Goal: Information Seeking & Learning: Learn about a topic

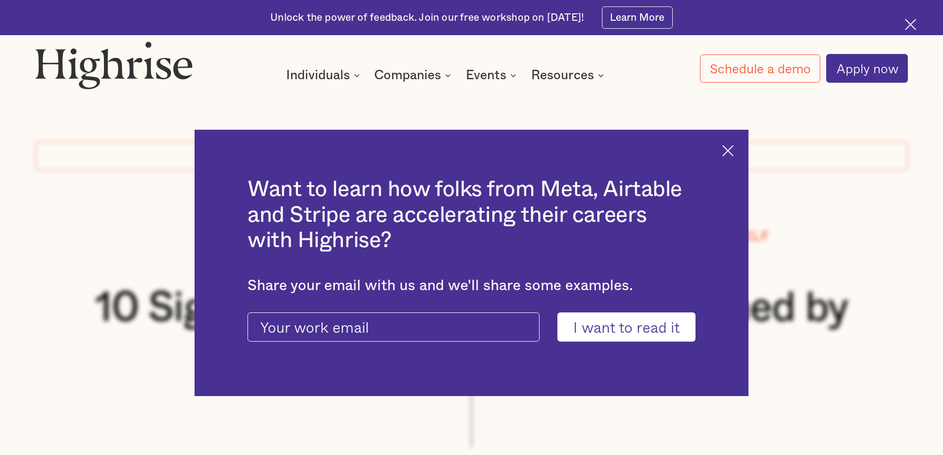
click at [732, 150] on img at bounding box center [727, 150] width 11 height 11
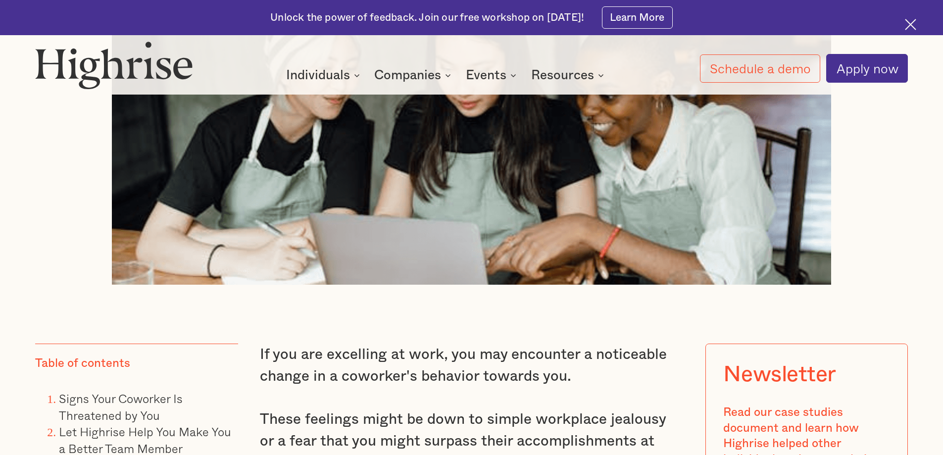
scroll to position [792, 0]
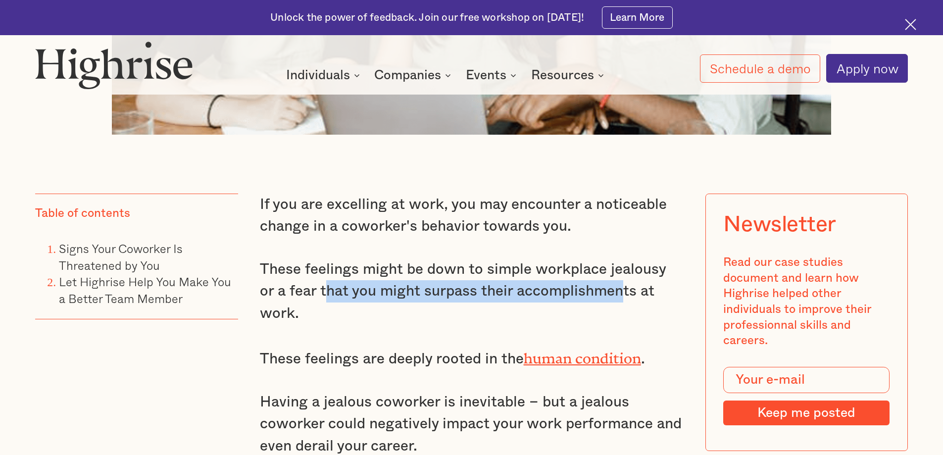
drag, startPoint x: 308, startPoint y: 297, endPoint x: 607, endPoint y: 294, distance: 298.9
click at [607, 294] on p "These feelings might be down to simple workplace jealousy or a fear that you mi…" at bounding box center [472, 291] width 424 height 66
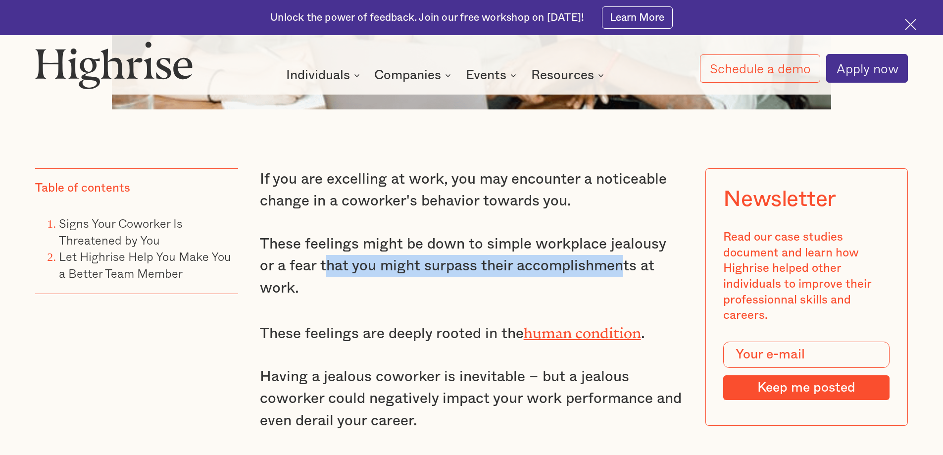
scroll to position [841, 0]
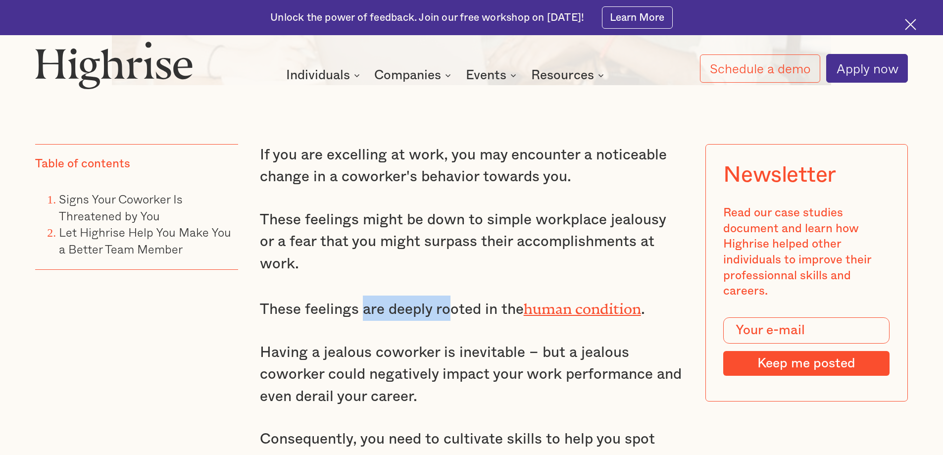
drag, startPoint x: 364, startPoint y: 293, endPoint x: 452, endPoint y: 296, distance: 87.6
click at [452, 296] on p "These feelings are deeply rooted in the human condition ." at bounding box center [472, 307] width 424 height 25
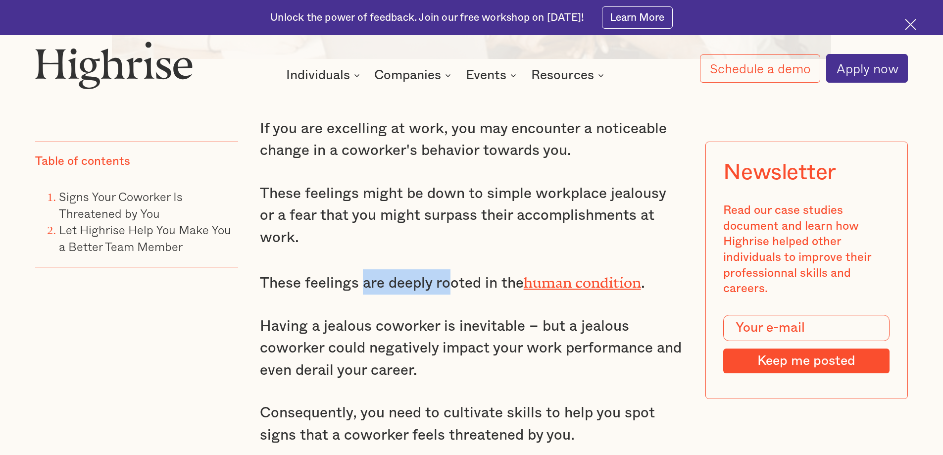
scroll to position [891, 0]
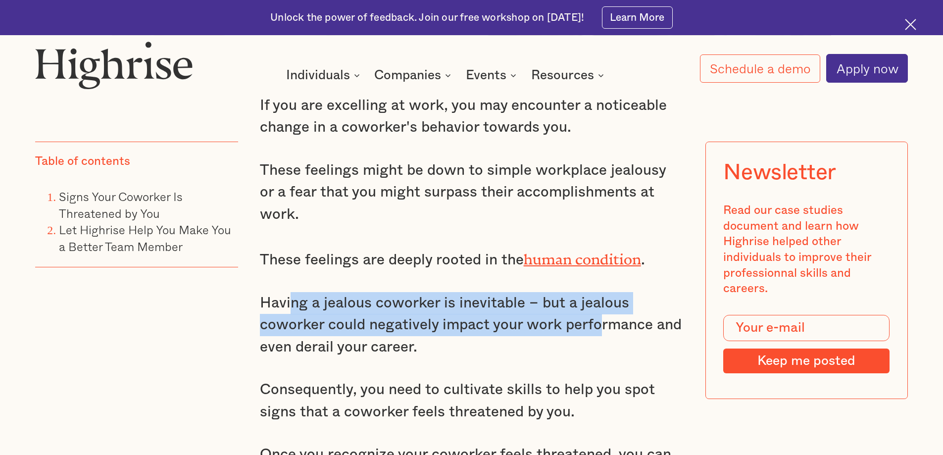
drag, startPoint x: 290, startPoint y: 293, endPoint x: 601, endPoint y: 315, distance: 312.5
click at [601, 315] on p "Having a jealous coworker is inevitable – but a jealous coworker could negative…" at bounding box center [472, 325] width 424 height 66
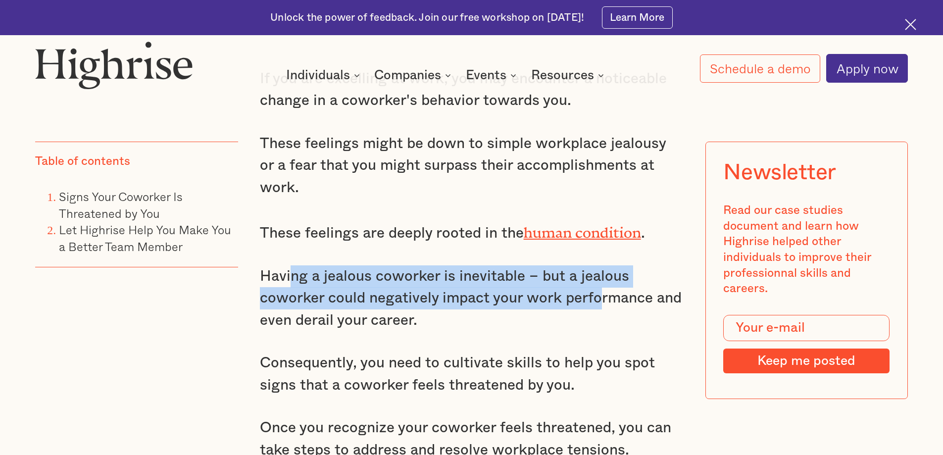
scroll to position [940, 0]
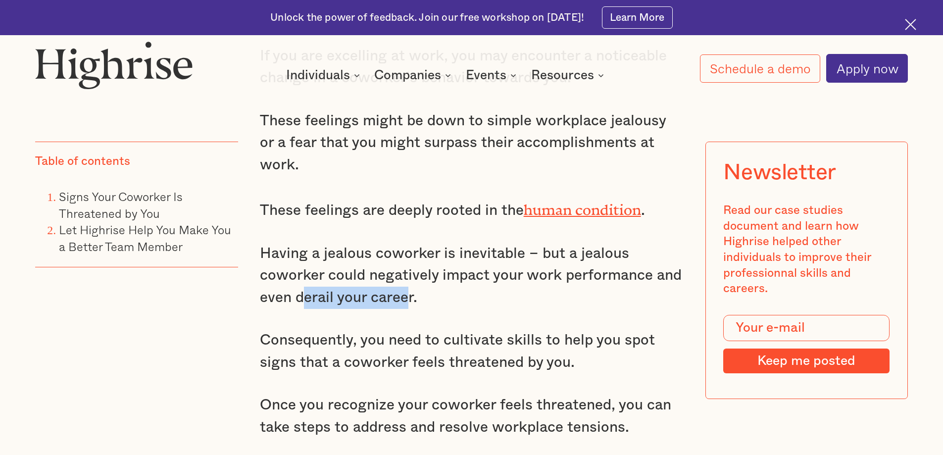
drag, startPoint x: 303, startPoint y: 279, endPoint x: 409, endPoint y: 281, distance: 105.9
click at [409, 281] on p "Having a jealous coworker is inevitable – but a jealous coworker could negative…" at bounding box center [472, 275] width 424 height 66
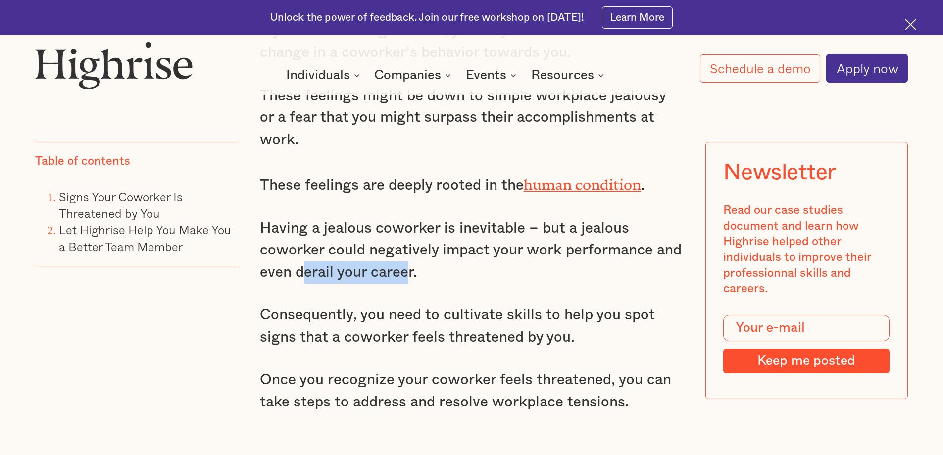
scroll to position [990, 0]
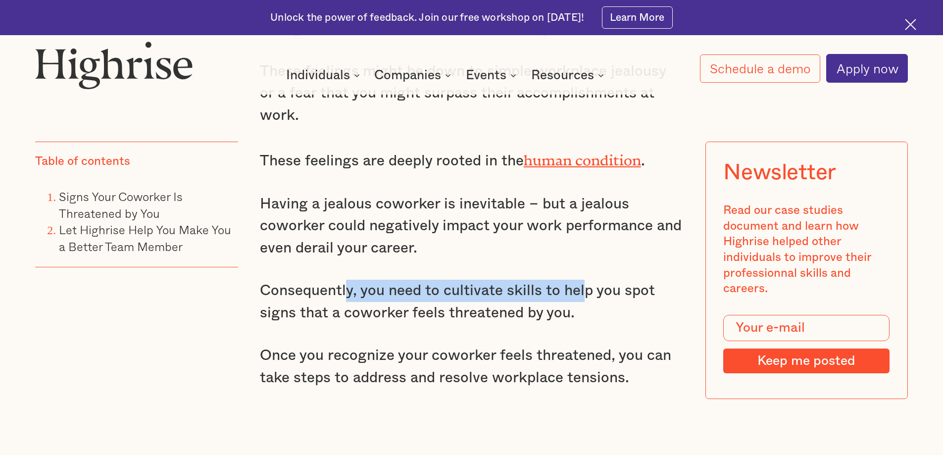
drag, startPoint x: 346, startPoint y: 283, endPoint x: 582, endPoint y: 280, distance: 235.6
click at [582, 280] on p "Consequently, you need to cultivate skills to help you spot signs that a cowork…" at bounding box center [472, 302] width 424 height 44
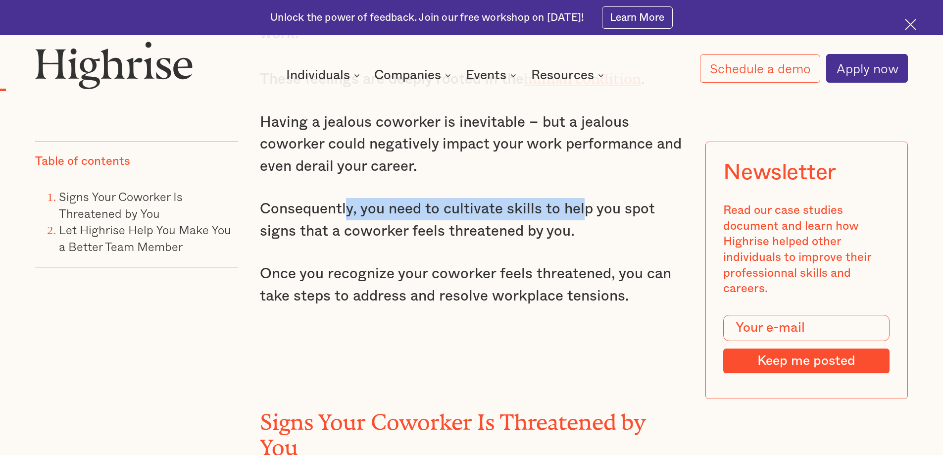
scroll to position [1089, 0]
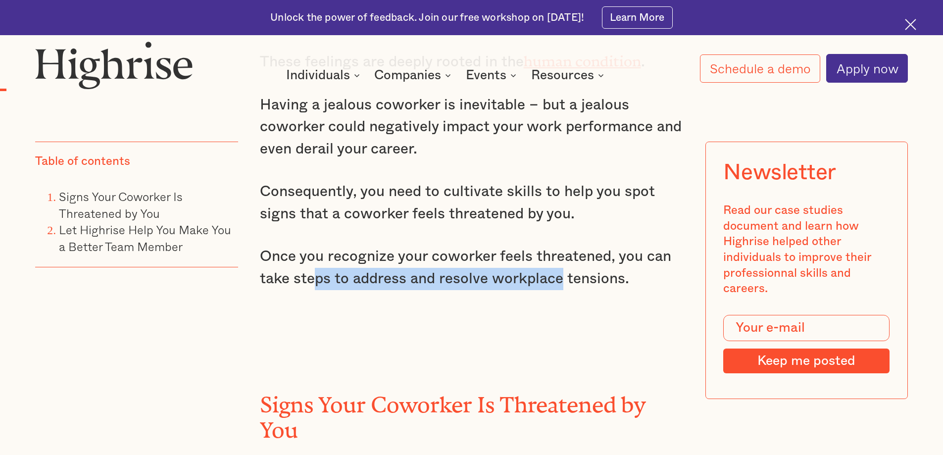
drag, startPoint x: 310, startPoint y: 262, endPoint x: 567, endPoint y: 261, distance: 256.3
click at [566, 261] on p "Once you recognize your coworker feels threatened, you can take steps to addres…" at bounding box center [472, 267] width 424 height 44
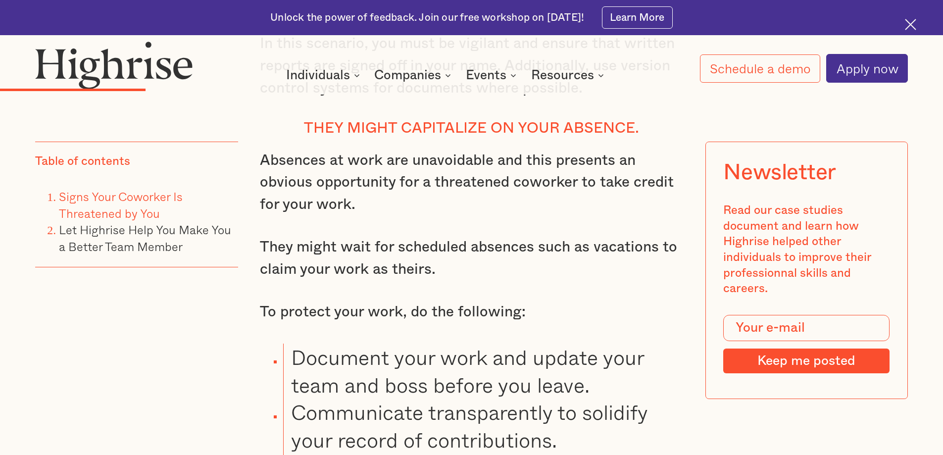
scroll to position [2969, 0]
